Goal: Information Seeking & Learning: Find contact information

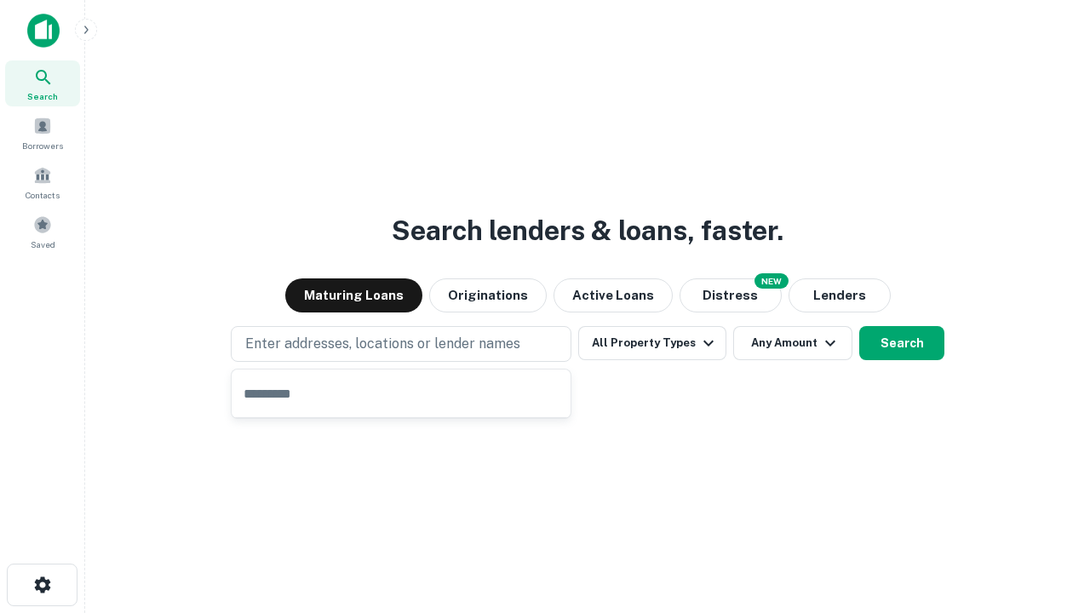
type input "**********"
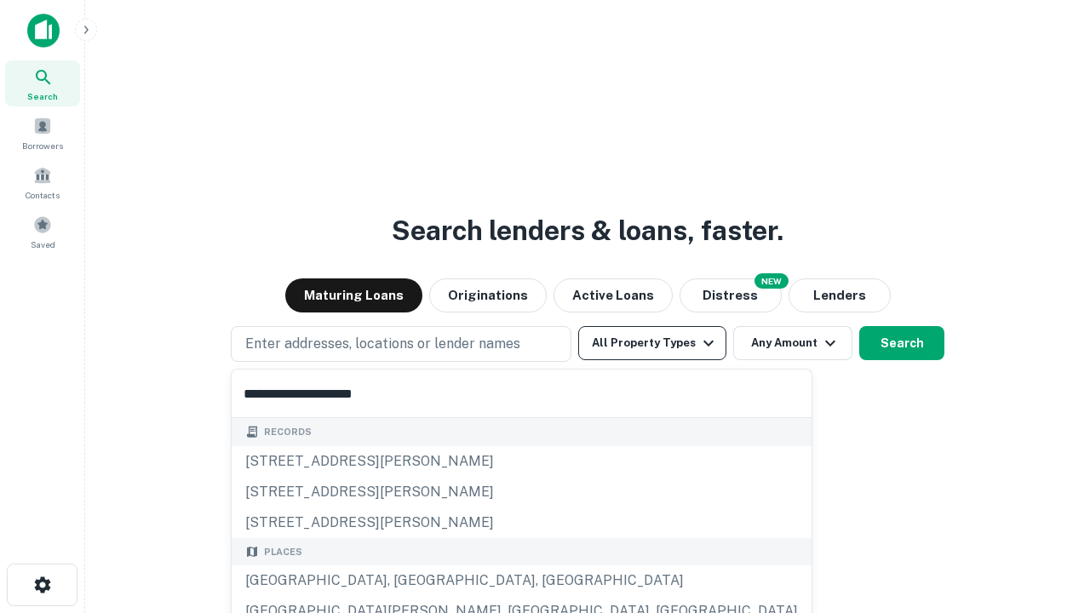
click at [652, 343] on button "All Property Types" at bounding box center [652, 343] width 148 height 34
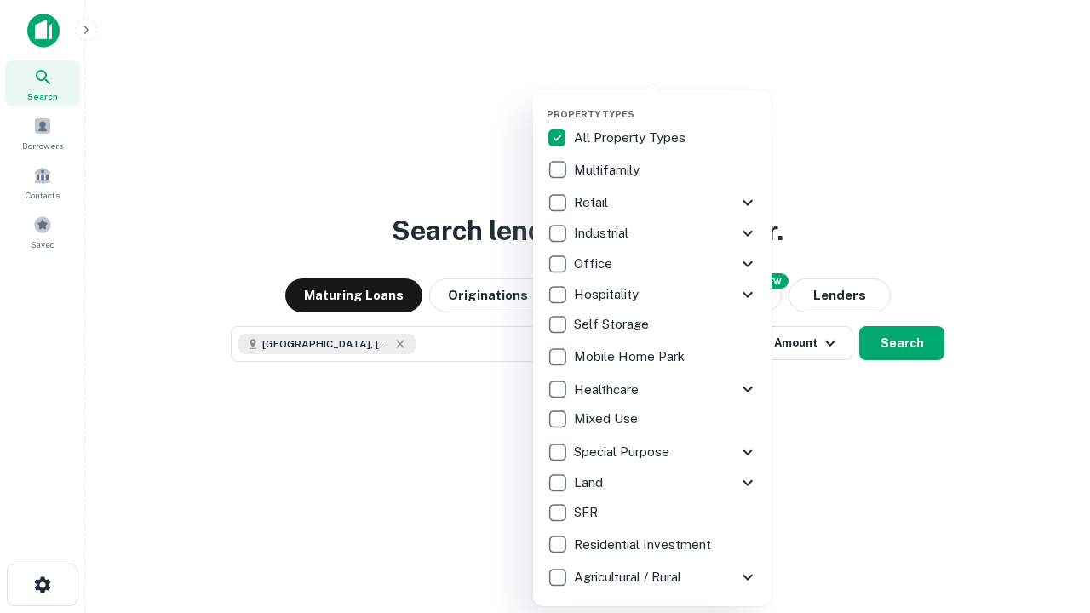
click at [666, 103] on button "button" at bounding box center [666, 103] width 238 height 1
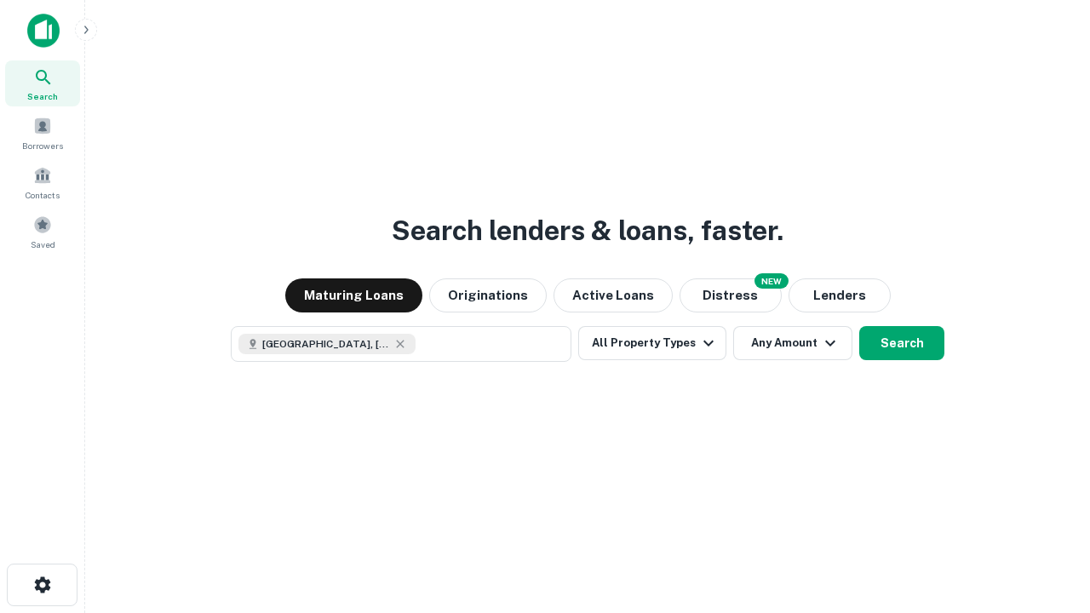
scroll to position [27, 0]
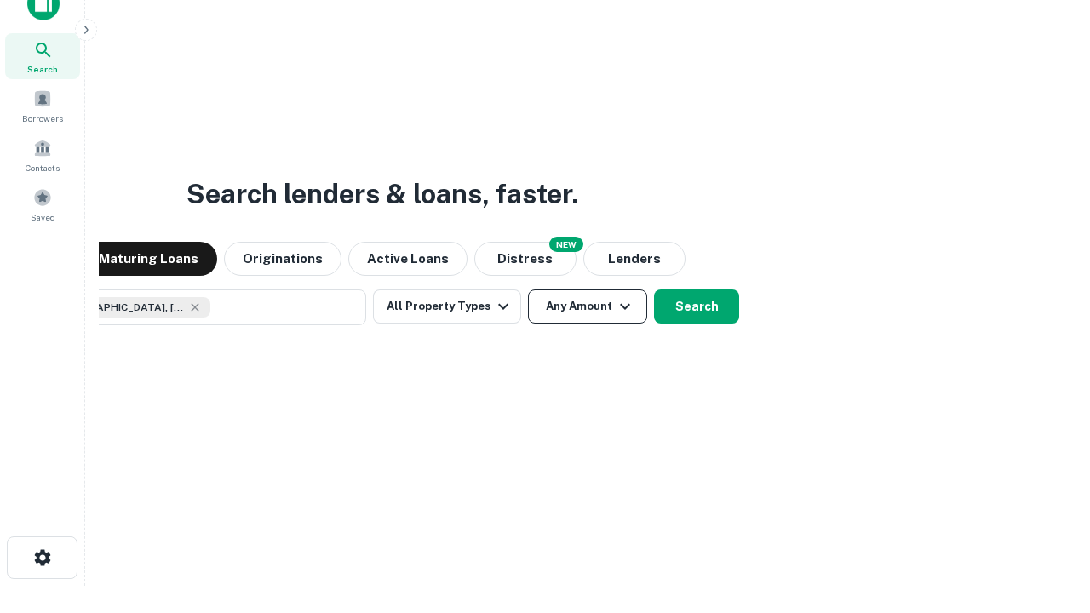
click at [528, 289] on button "Any Amount" at bounding box center [587, 306] width 119 height 34
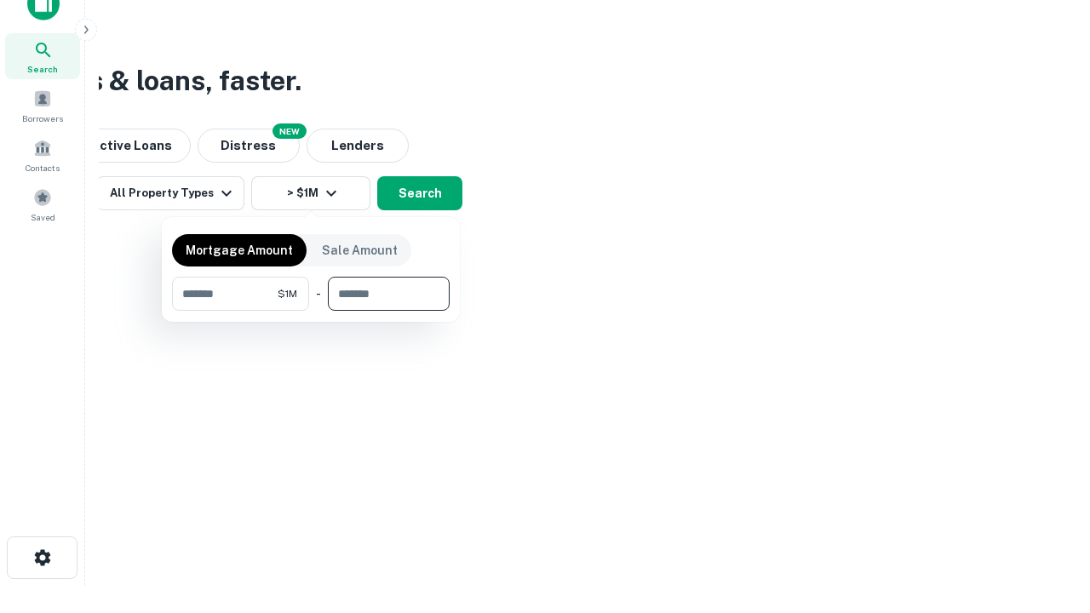
type input "*******"
click at [311, 311] on button "button" at bounding box center [311, 311] width 278 height 1
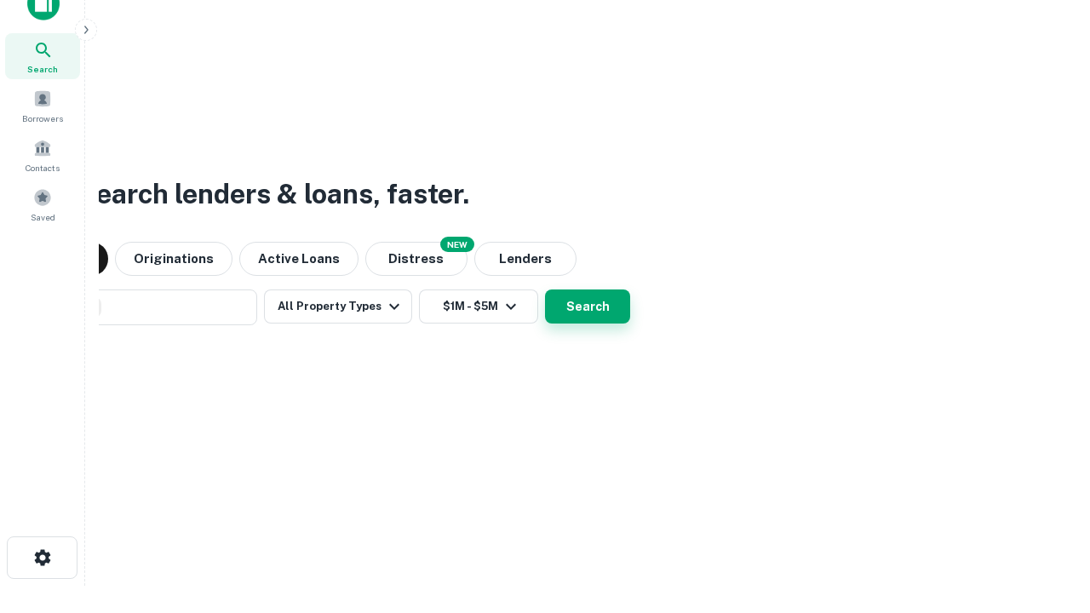
click at [545, 289] on button "Search" at bounding box center [587, 306] width 85 height 34
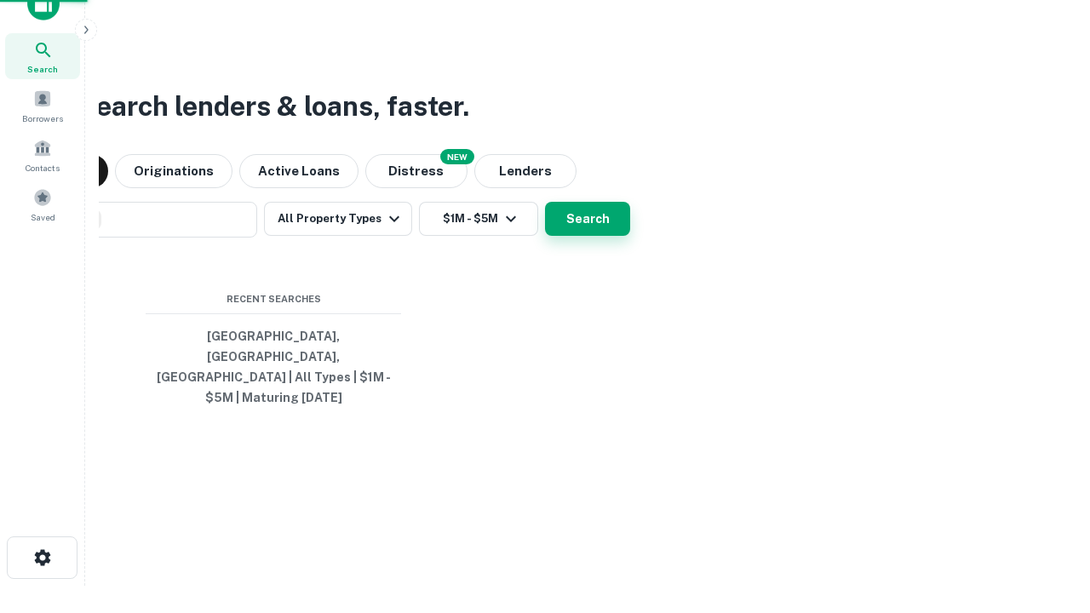
scroll to position [55, 482]
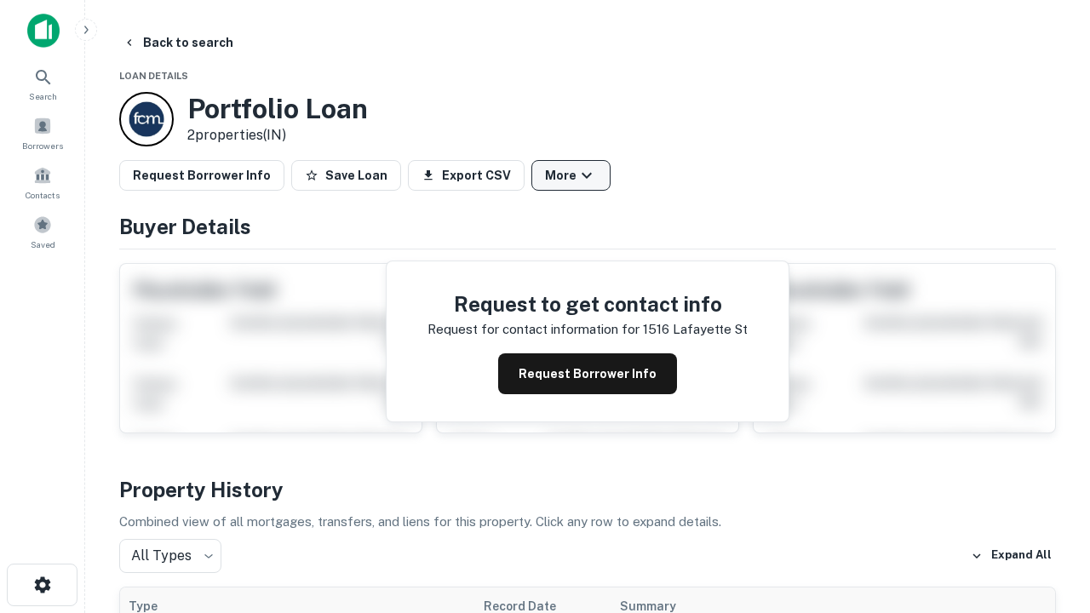
click at [570, 175] on button "More" at bounding box center [570, 175] width 79 height 31
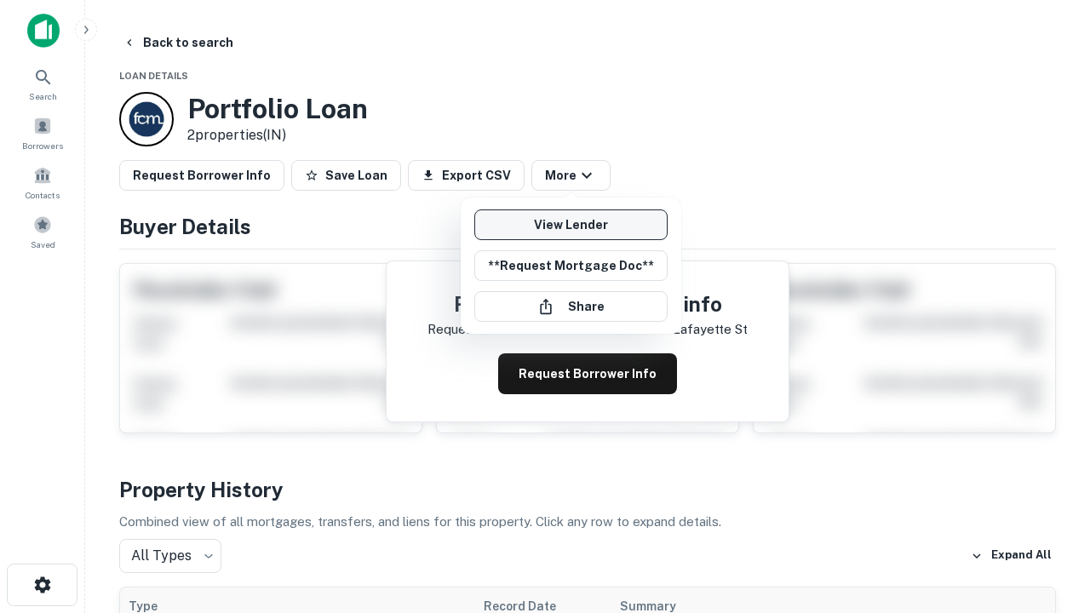
click at [570, 225] on link "View Lender" at bounding box center [570, 224] width 193 height 31
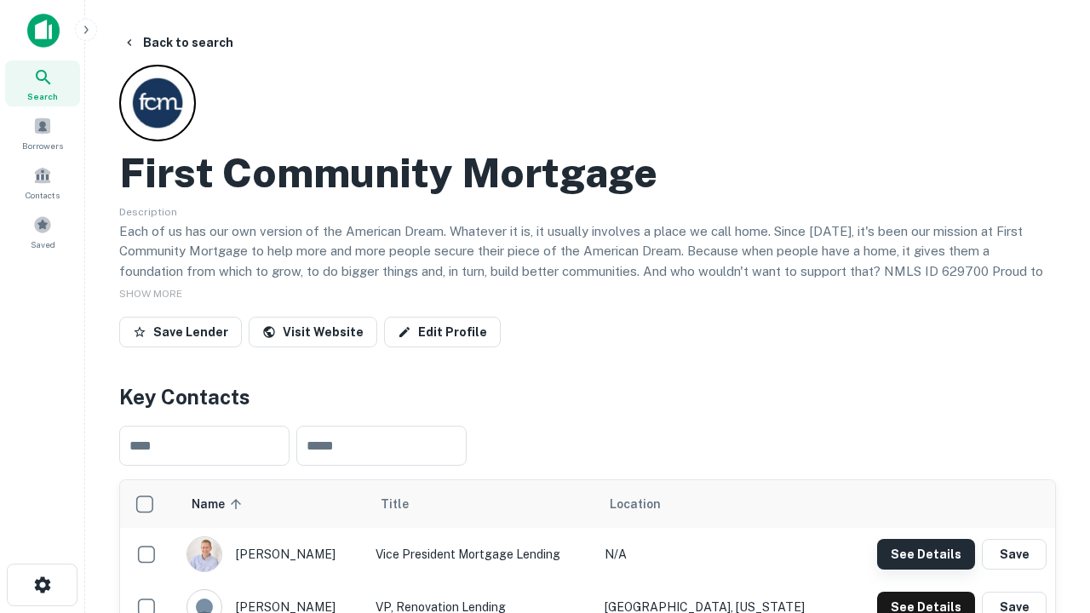
click at [925, 553] on button "See Details" at bounding box center [926, 554] width 98 height 31
